Goal: Transaction & Acquisition: Purchase product/service

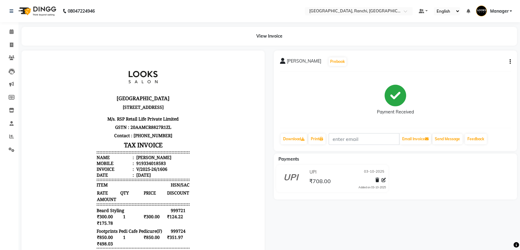
scroll to position [5, 0]
click at [11, 44] on icon at bounding box center [11, 44] width 3 height 5
select select "service"
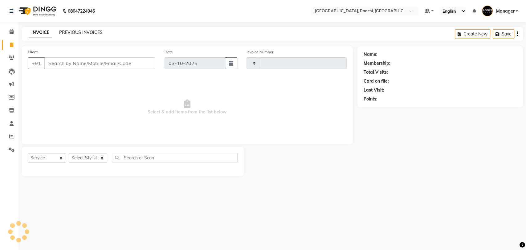
type input "1607"
select select "6463"
click at [89, 32] on link "PREVIOUS INVOICES" at bounding box center [80, 33] width 43 height 6
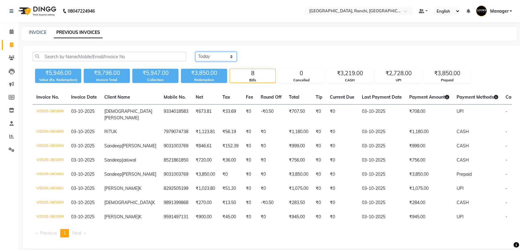
click at [213, 60] on select "Today Yesterday Custom Range" at bounding box center [216, 57] width 41 height 10
select select "range"
click at [196, 52] on select "Today Yesterday Custom Range" at bounding box center [216, 57] width 41 height 10
click at [259, 59] on input "03-10-2025" at bounding box center [266, 56] width 43 height 9
select select "10"
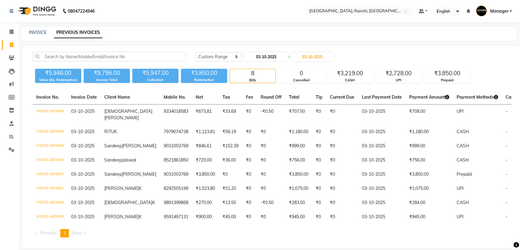
select select "2025"
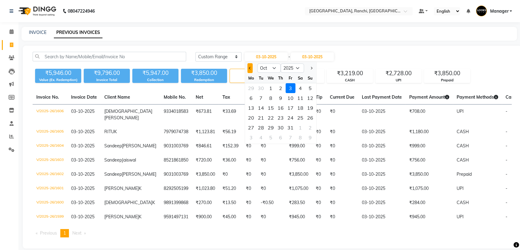
click at [251, 67] on button "Previous month" at bounding box center [250, 68] width 5 height 10
select select "9"
click at [252, 127] on div "29" at bounding box center [251, 128] width 10 height 10
type input "29-09-2025"
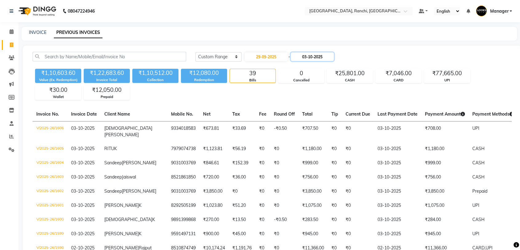
click at [312, 54] on input "03-10-2025" at bounding box center [312, 56] width 43 height 9
select select "10"
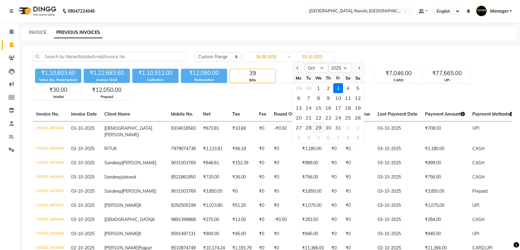
click at [319, 129] on div "29" at bounding box center [319, 128] width 10 height 10
type input "29-10-2025"
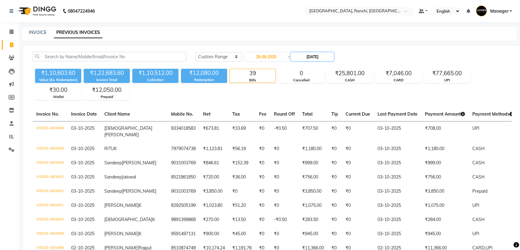
click at [310, 56] on input "29-10-2025" at bounding box center [312, 56] width 43 height 9
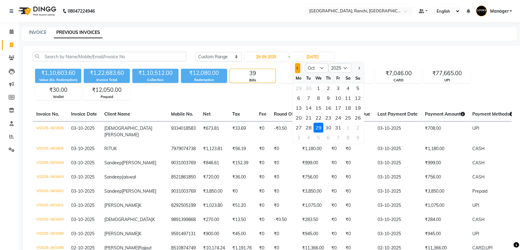
click at [297, 68] on span "Previous month" at bounding box center [298, 68] width 2 height 2
select select "9"
click at [299, 129] on div "29" at bounding box center [299, 128] width 10 height 10
type input "29-09-2025"
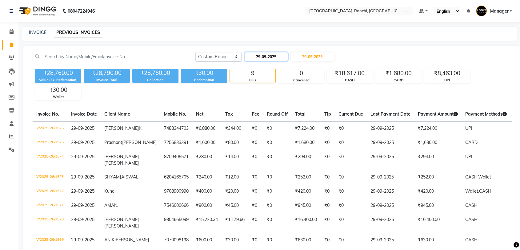
click at [270, 59] on input "29-09-2025" at bounding box center [266, 56] width 43 height 9
select select "9"
select select "2025"
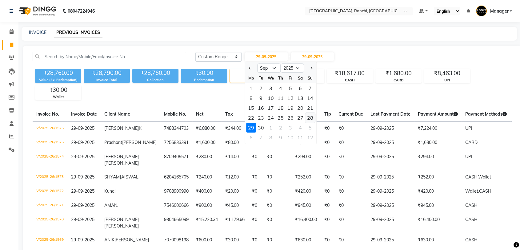
click at [307, 116] on div "28" at bounding box center [310, 118] width 10 height 10
type input "28-09-2025"
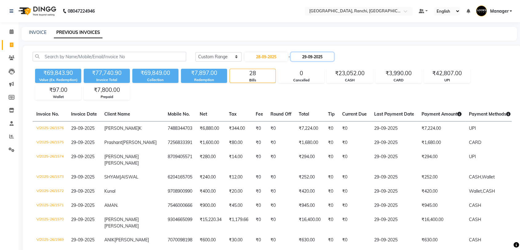
click at [313, 55] on input "29-09-2025" at bounding box center [312, 56] width 43 height 9
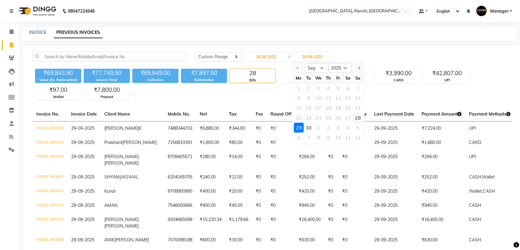
click at [357, 115] on div "28" at bounding box center [358, 118] width 10 height 10
type input "28-09-2025"
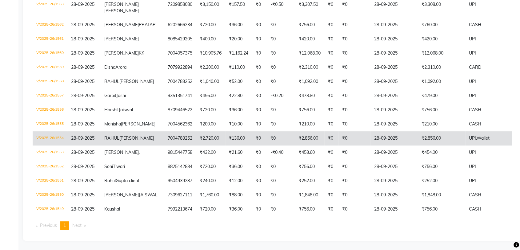
scroll to position [195, 0]
click at [58, 145] on td "V/2025-26/1554" at bounding box center [50, 138] width 35 height 14
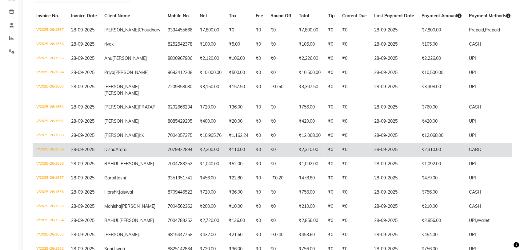
scroll to position [92, 0]
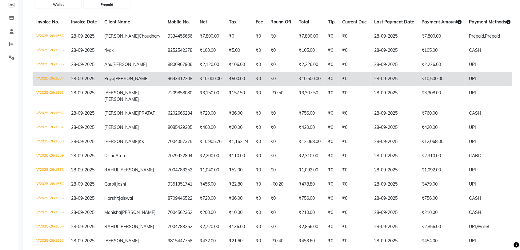
click at [252, 86] on td "₹0" at bounding box center [259, 79] width 15 height 14
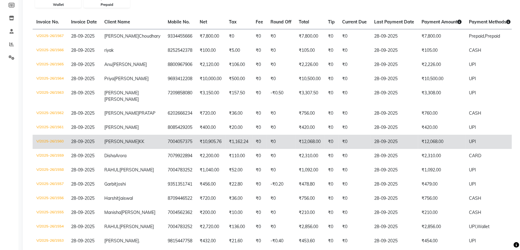
click at [225, 149] on td "₹1,162.24" at bounding box center [238, 142] width 27 height 14
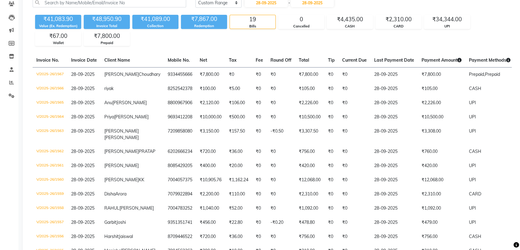
scroll to position [0, 0]
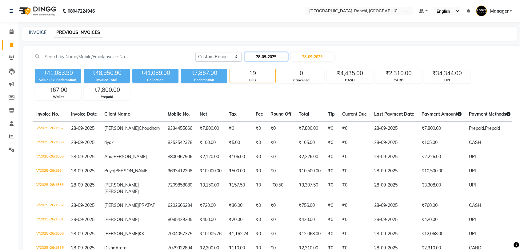
click at [261, 58] on input "28-09-2025" at bounding box center [266, 56] width 43 height 9
select select "9"
select select "2025"
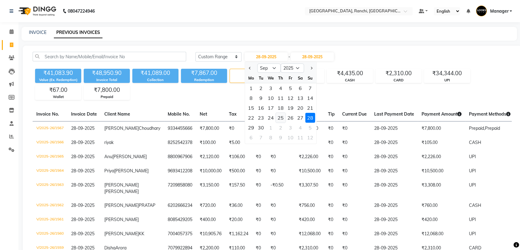
click at [278, 115] on div "25" at bounding box center [281, 118] width 10 height 10
type input "25-09-2025"
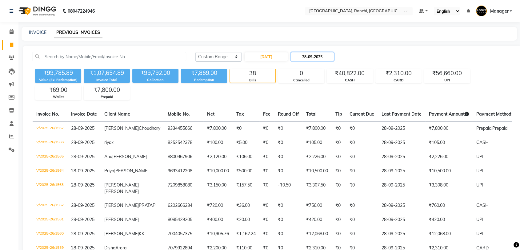
click at [314, 57] on input "28-09-2025" at bounding box center [312, 56] width 43 height 9
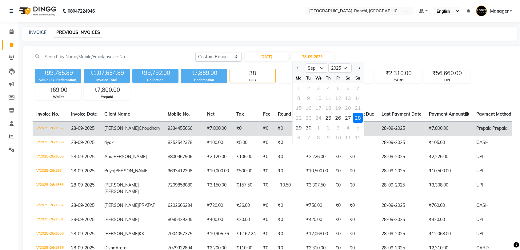
drag, startPoint x: 331, startPoint y: 120, endPoint x: 328, endPoint y: 121, distance: 3.2
click at [331, 120] on div "25" at bounding box center [329, 118] width 10 height 10
type input "25-09-2025"
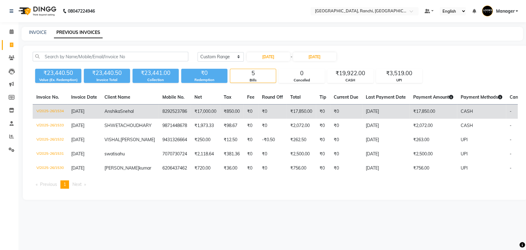
click at [160, 113] on td "8292523786" at bounding box center [175, 111] width 32 height 14
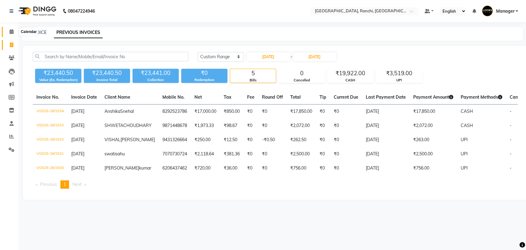
drag, startPoint x: 7, startPoint y: 31, endPoint x: 11, endPoint y: 36, distance: 6.2
click at [7, 31] on span at bounding box center [11, 31] width 11 height 7
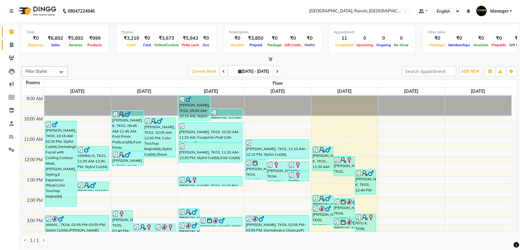
click at [13, 40] on link "Invoice" at bounding box center [9, 45] width 15 height 10
select select "service"
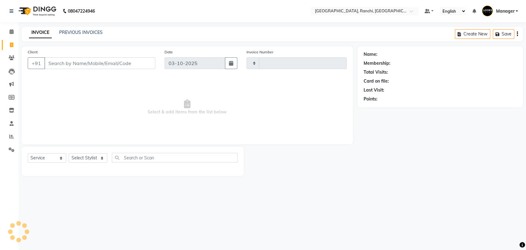
type input "1608"
select select "6463"
click at [70, 33] on link "PREVIOUS INVOICES" at bounding box center [80, 33] width 43 height 6
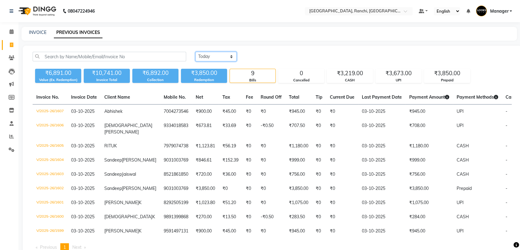
click at [212, 56] on select "Today Yesterday Custom Range" at bounding box center [216, 57] width 41 height 10
select select "range"
click at [196, 52] on select "Today Yesterday Custom Range" at bounding box center [216, 57] width 41 height 10
click at [264, 57] on input "03-10-2025" at bounding box center [266, 56] width 43 height 9
select select "10"
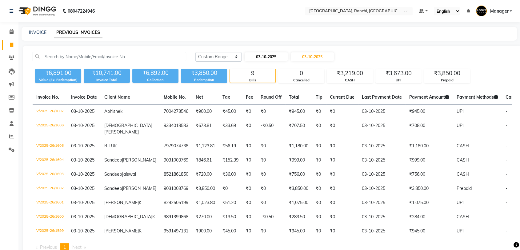
select select "2025"
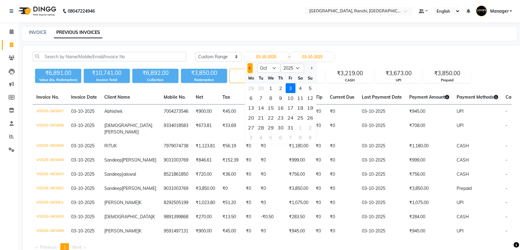
click at [249, 68] on span "Previous month" at bounding box center [250, 68] width 2 height 2
select select "9"
click at [265, 127] on div "30" at bounding box center [261, 128] width 10 height 10
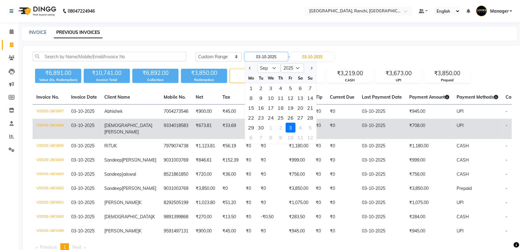
type input "30-09-2025"
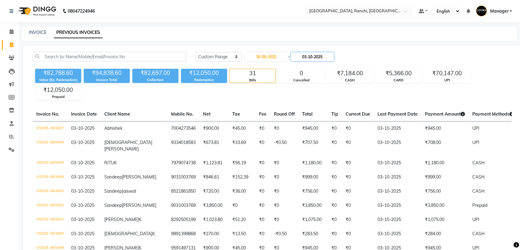
click at [313, 59] on input "03-10-2025" at bounding box center [312, 56] width 43 height 9
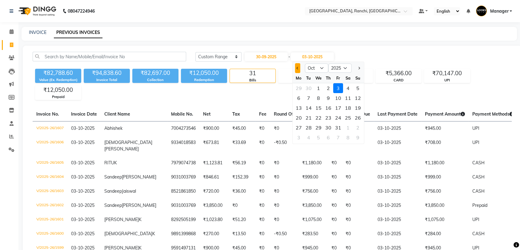
click at [297, 67] on span "Previous month" at bounding box center [298, 68] width 2 height 2
select select "9"
click at [310, 128] on div "30" at bounding box center [309, 128] width 10 height 10
type input "30-09-2025"
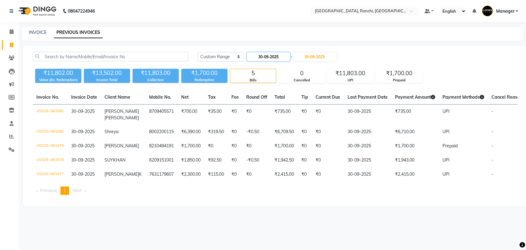
click at [269, 56] on input "30-09-2025" at bounding box center [268, 56] width 43 height 9
select select "9"
select select "2025"
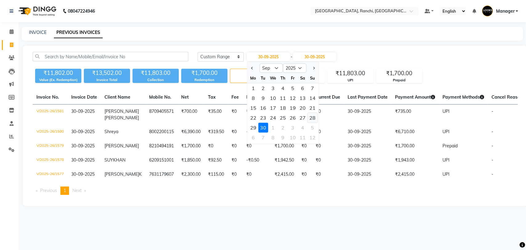
click at [309, 116] on div "28" at bounding box center [312, 118] width 10 height 10
type input "28-09-2025"
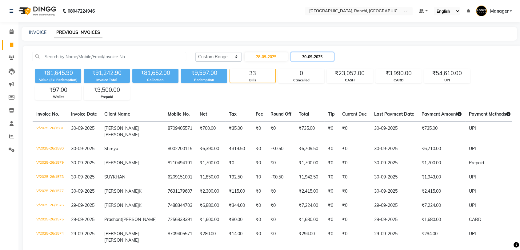
click at [313, 56] on input "30-09-2025" at bounding box center [312, 56] width 43 height 9
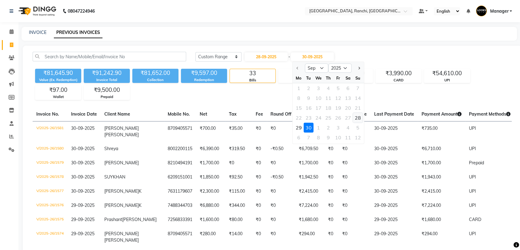
click at [359, 116] on div "28" at bounding box center [358, 118] width 10 height 10
type input "28-09-2025"
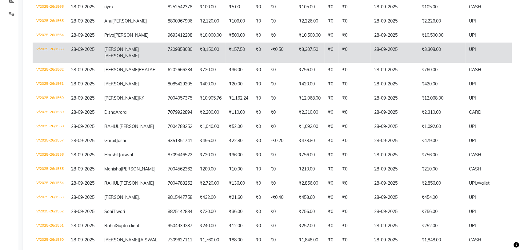
scroll to position [137, 0]
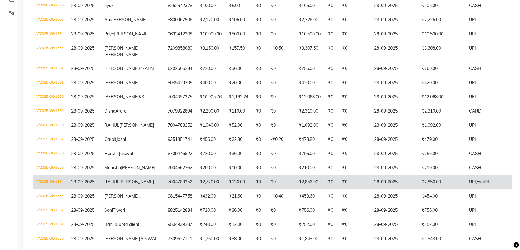
click at [295, 189] on td "₹2,856.00" at bounding box center [309, 182] width 29 height 14
click at [166, 189] on td "7004783252" at bounding box center [180, 182] width 32 height 14
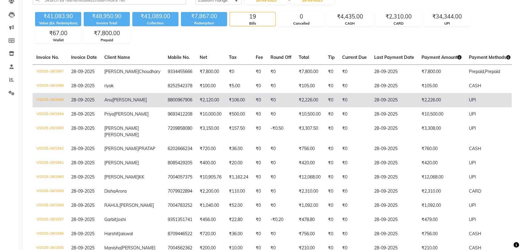
scroll to position [24, 0]
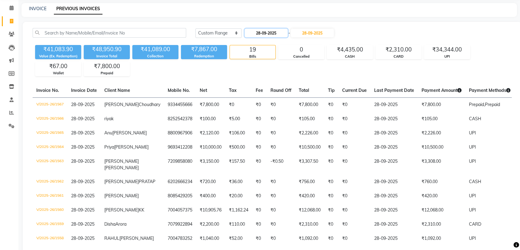
click at [261, 34] on input "28-09-2025" at bounding box center [266, 33] width 43 height 9
select select "9"
select select "2025"
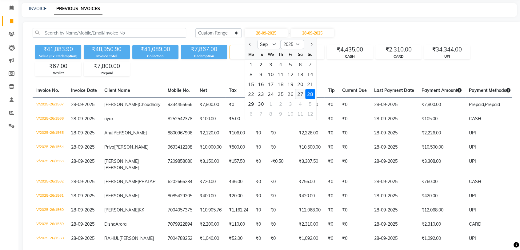
click at [301, 95] on div "27" at bounding box center [301, 94] width 10 height 10
type input "27-09-2025"
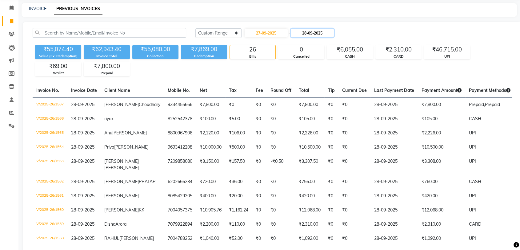
click at [308, 33] on input "28-09-2025" at bounding box center [312, 33] width 43 height 9
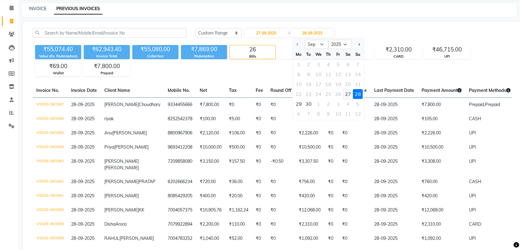
click at [349, 94] on div "27" at bounding box center [348, 94] width 10 height 10
type input "27-09-2025"
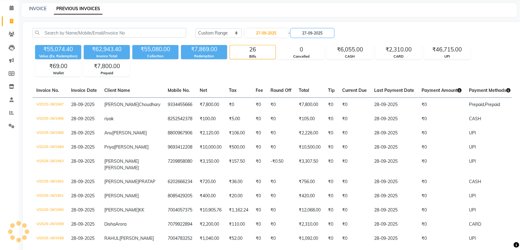
scroll to position [17, 0]
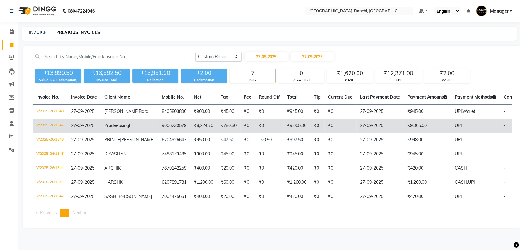
click at [112, 119] on td "Pradeep singh" at bounding box center [130, 126] width 58 height 14
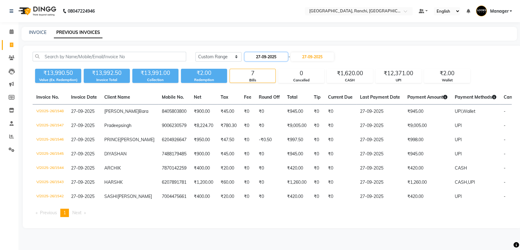
click at [266, 52] on input "27-09-2025" at bounding box center [266, 56] width 43 height 9
select select "9"
select select "2025"
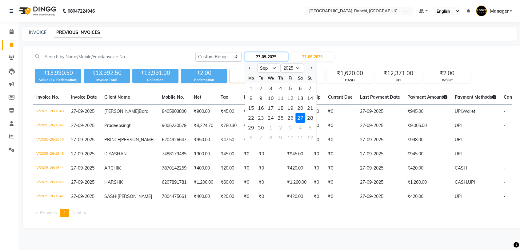
click at [272, 52] on input "27-09-2025" at bounding box center [266, 56] width 43 height 9
click at [263, 123] on div "30" at bounding box center [261, 128] width 10 height 10
type input "30-09-2025"
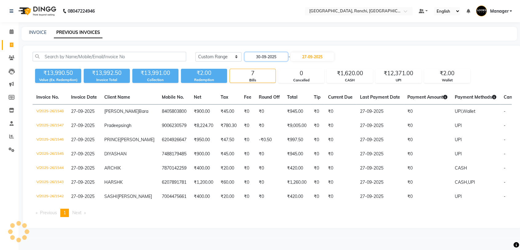
scroll to position [0, 0]
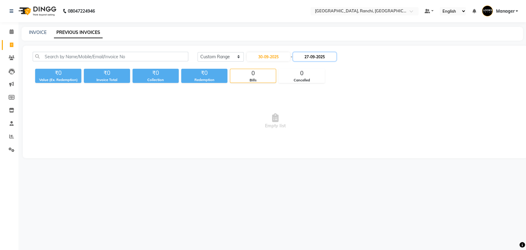
click at [315, 57] on input "27-09-2025" at bounding box center [314, 56] width 43 height 9
click at [313, 127] on div "30" at bounding box center [310, 128] width 10 height 10
type input "30-09-2025"
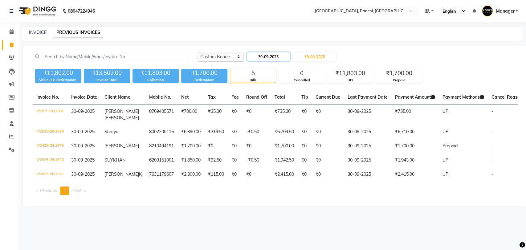
click at [271, 58] on input "30-09-2025" at bounding box center [268, 56] width 43 height 9
select select "9"
select select "2025"
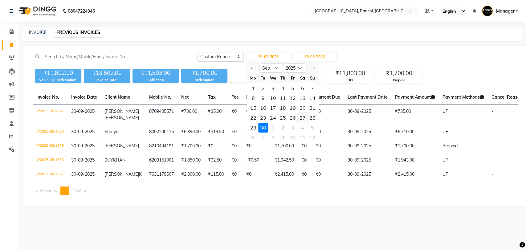
click at [297, 115] on div "27" at bounding box center [302, 118] width 10 height 10
type input "27-09-2025"
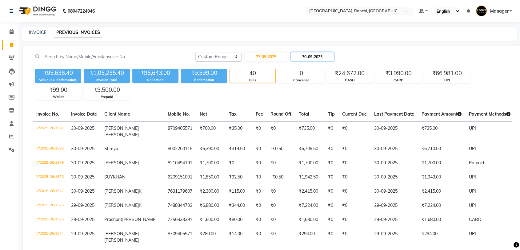
click at [316, 58] on input "30-09-2025" at bounding box center [312, 56] width 43 height 9
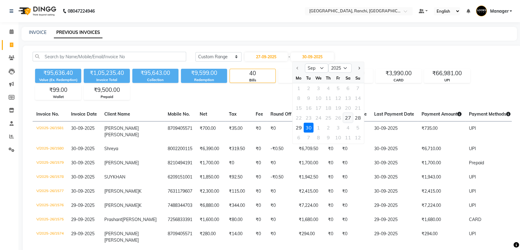
click at [346, 120] on div "27" at bounding box center [348, 118] width 10 height 10
type input "27-09-2025"
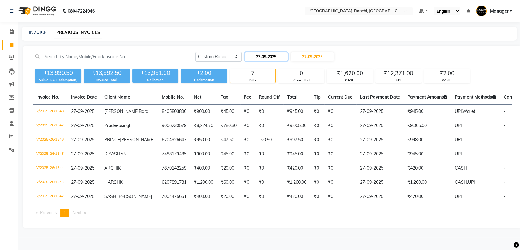
click at [269, 55] on input "27-09-2025" at bounding box center [266, 56] width 43 height 9
select select "9"
select select "2025"
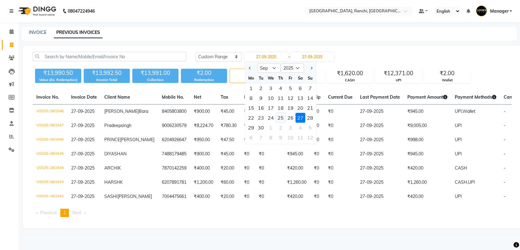
click at [283, 118] on div "25" at bounding box center [281, 118] width 10 height 10
type input "25-09-2025"
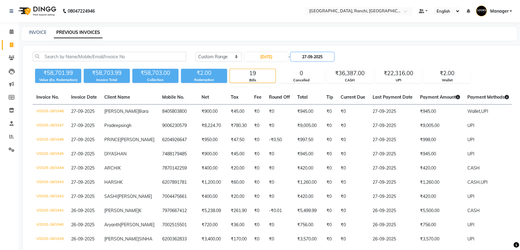
click at [309, 58] on input "27-09-2025" at bounding box center [312, 56] width 43 height 9
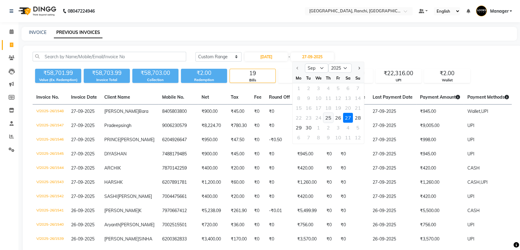
click at [329, 118] on div "25" at bounding box center [329, 118] width 10 height 10
type input "25-09-2025"
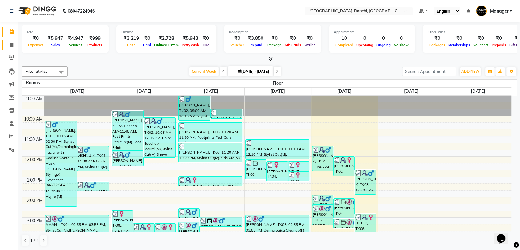
drag, startPoint x: 10, startPoint y: 37, endPoint x: 10, endPoint y: 42, distance: 5.6
click at [10, 38] on li "Calendar" at bounding box center [9, 31] width 18 height 13
click at [10, 45] on icon at bounding box center [11, 44] width 3 height 5
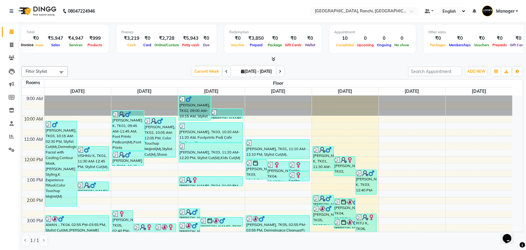
select select "6463"
select select "service"
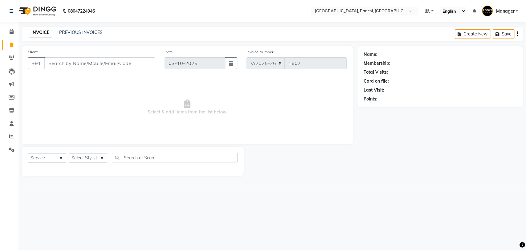
click at [71, 64] on input "Client" at bounding box center [99, 63] width 111 height 12
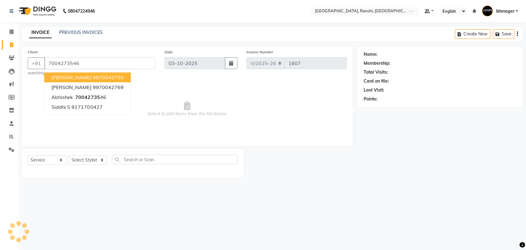
type input "7004273546"
select select "1: Object"
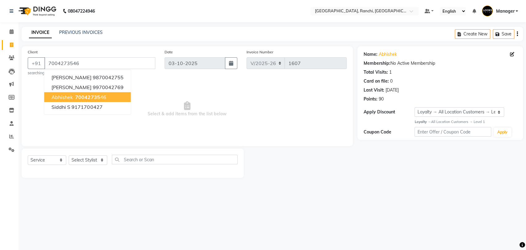
click at [226, 88] on span "Select & add items from the list below" at bounding box center [187, 109] width 319 height 62
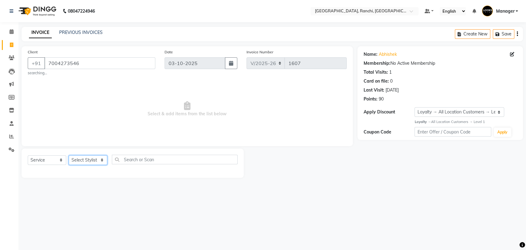
click at [91, 157] on select "Select Stylist Aman Anjana COUNTER_SALES Gautam_pdct Lokesh Manager Pravin Priy…" at bounding box center [88, 160] width 38 height 10
select select "63420"
click at [69, 155] on select "Select Stylist Aman Anjana COUNTER_SALES Gautam_pdct Lokesh Manager Pravin Priy…" at bounding box center [88, 160] width 38 height 10
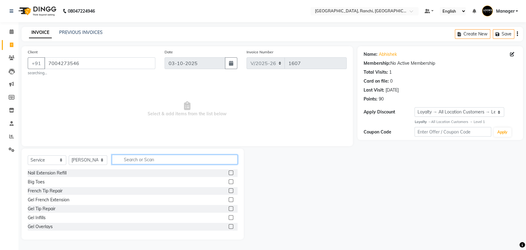
click at [136, 156] on input "text" at bounding box center [175, 160] width 126 height 10
type input "STY"
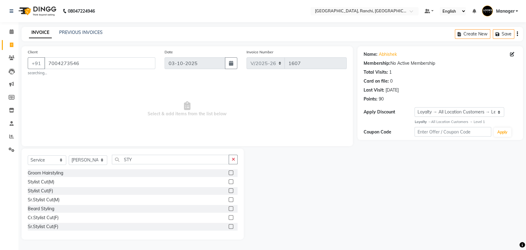
click at [230, 180] on div at bounding box center [232, 182] width 9 height 8
click at [228, 181] on label at bounding box center [230, 181] width 5 height 5
click at [228, 181] on input "checkbox" at bounding box center [230, 182] width 4 height 4
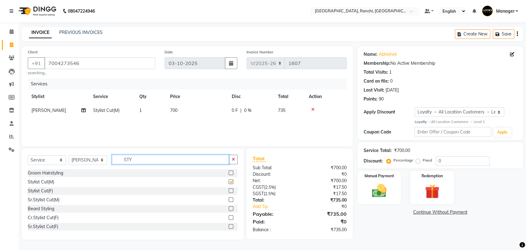
click at [155, 164] on input "STY" at bounding box center [170, 160] width 117 height 10
checkbox input "false"
type input "S"
type input "BEARD"
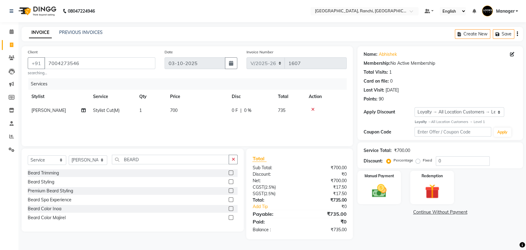
click at [230, 182] on label at bounding box center [230, 181] width 5 height 5
click at [230, 182] on input "checkbox" at bounding box center [230, 182] width 4 height 4
checkbox input "false"
click at [199, 115] on td "700" at bounding box center [197, 110] width 62 height 14
select select "63420"
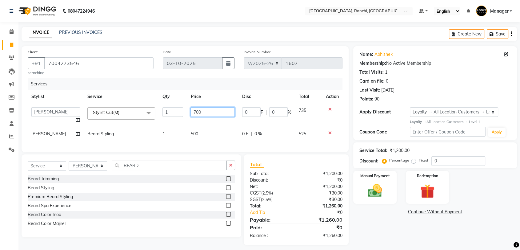
click at [200, 114] on input "700" at bounding box center [213, 112] width 44 height 10
type input "7"
type input "600"
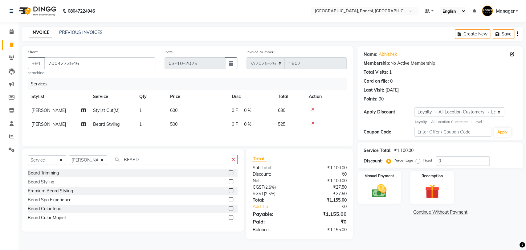
click at [199, 132] on div "Services Stylist Service Qty Price Disc Total Action Pravin Stylist Cut(M) 1 60…" at bounding box center [187, 109] width 319 height 62
click at [204, 126] on td "500" at bounding box center [197, 124] width 62 height 14
select select "63420"
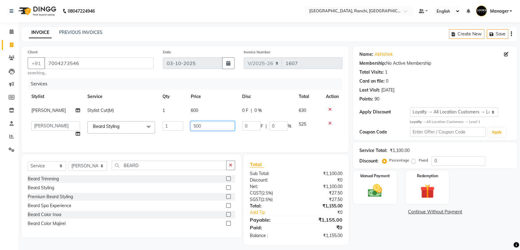
click at [204, 126] on input "500" at bounding box center [213, 126] width 44 height 10
type input "5"
type input "300"
click at [207, 139] on div "Services Stylist Service Qty Price Disc Total Action Pravin Stylist Cut(M) 1 60…" at bounding box center [185, 111] width 315 height 67
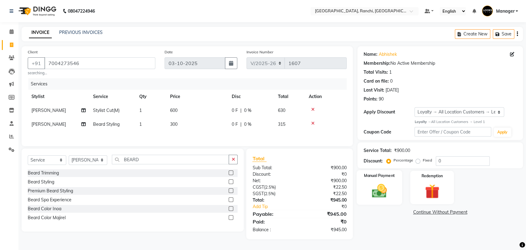
click at [389, 184] on img at bounding box center [379, 190] width 24 height 17
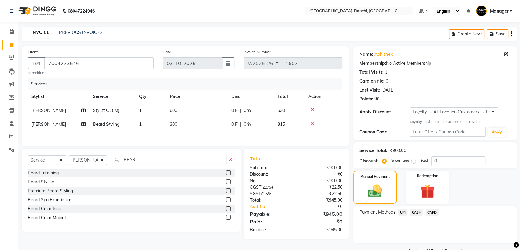
click at [406, 210] on span "UPI" at bounding box center [403, 211] width 10 height 7
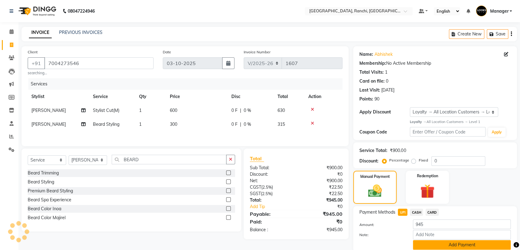
click at [460, 242] on button "Add Payment" at bounding box center [462, 245] width 98 height 10
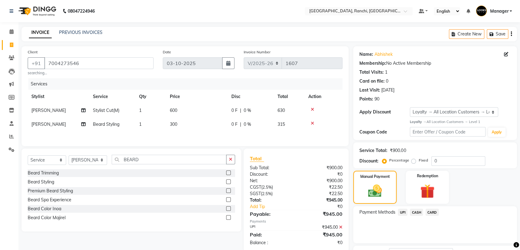
scroll to position [50, 0]
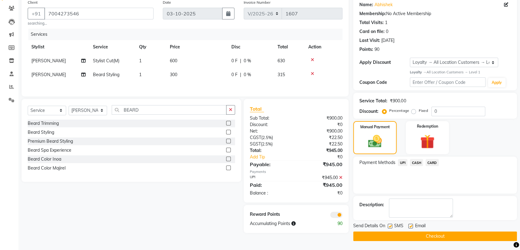
click at [460, 238] on button "Checkout" at bounding box center [436, 236] width 164 height 10
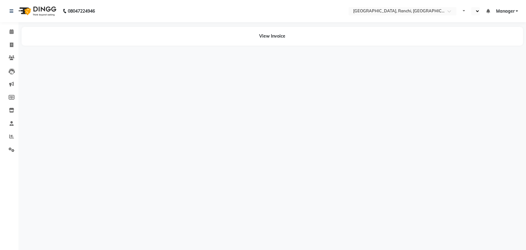
select select "en"
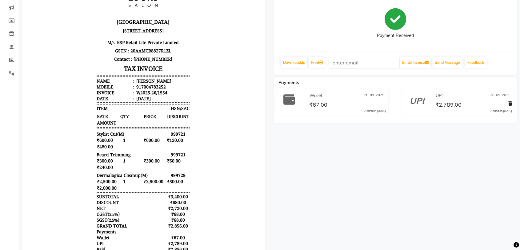
scroll to position [8, 0]
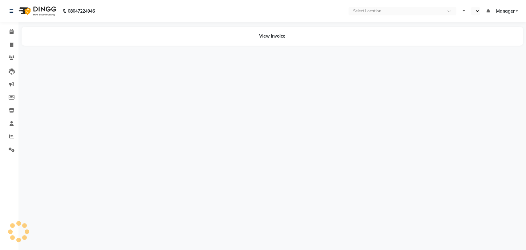
select select "en"
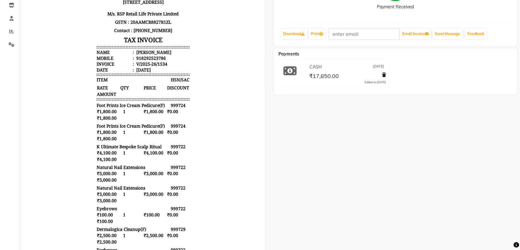
scroll to position [103, 0]
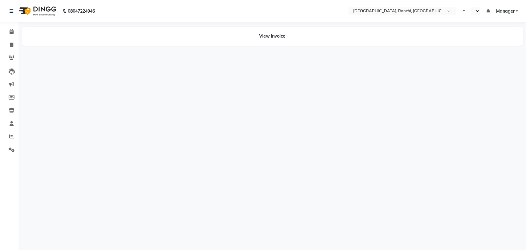
select select "en"
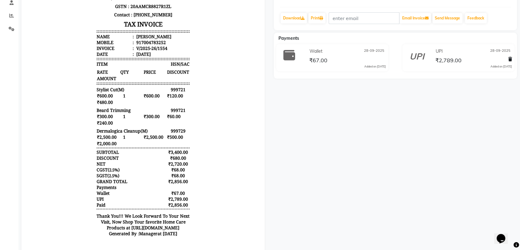
scroll to position [145, 0]
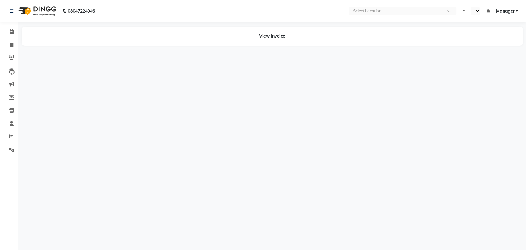
select select "en"
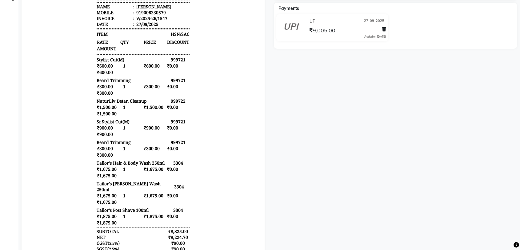
scroll to position [103, 0]
